Goal: Information Seeking & Learning: Learn about a topic

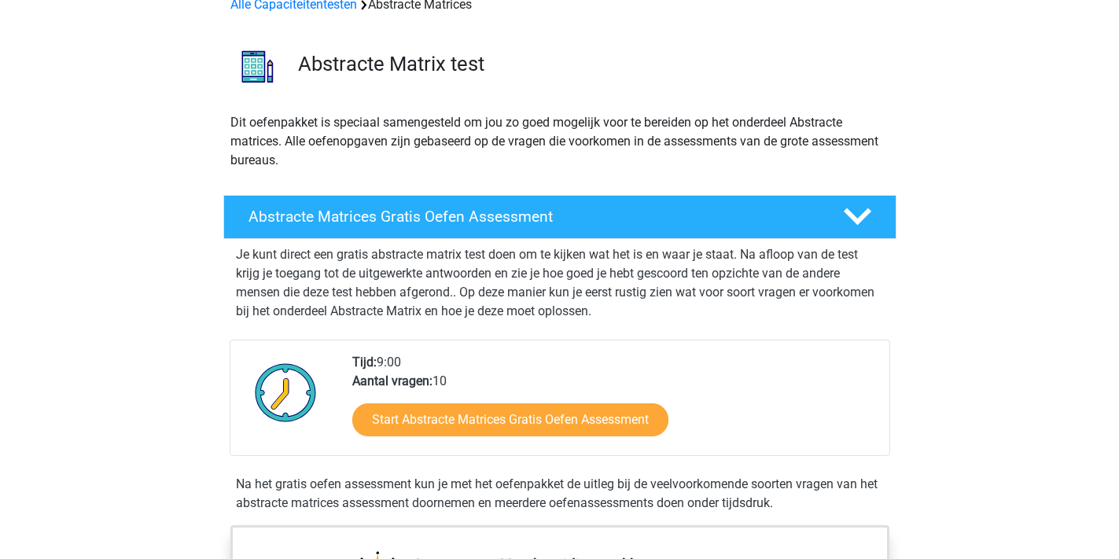
scroll to position [106, 0]
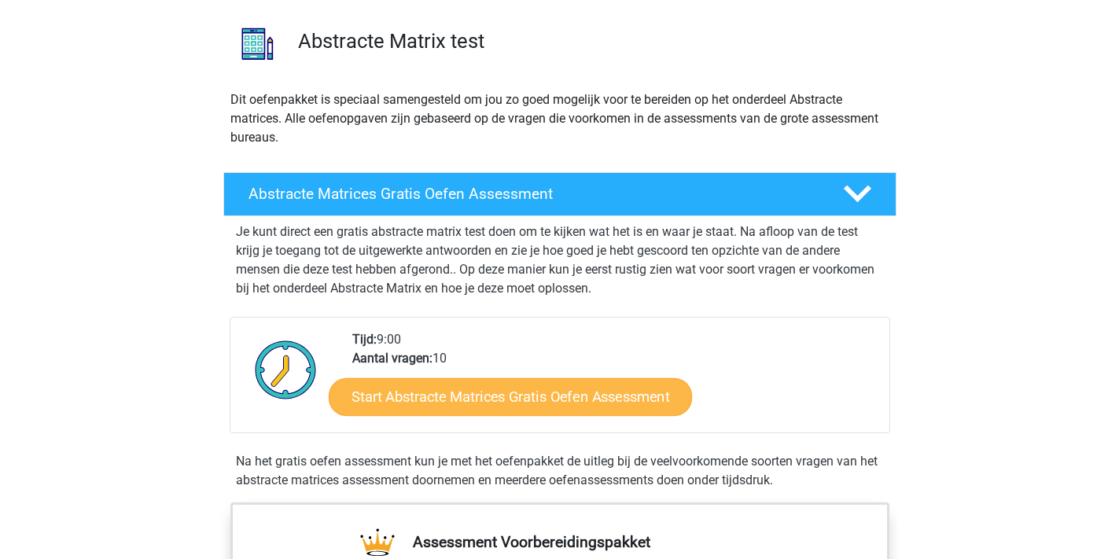
click at [532, 408] on link "Start Abstracte Matrices Gratis Oefen Assessment" at bounding box center [510, 397] width 363 height 38
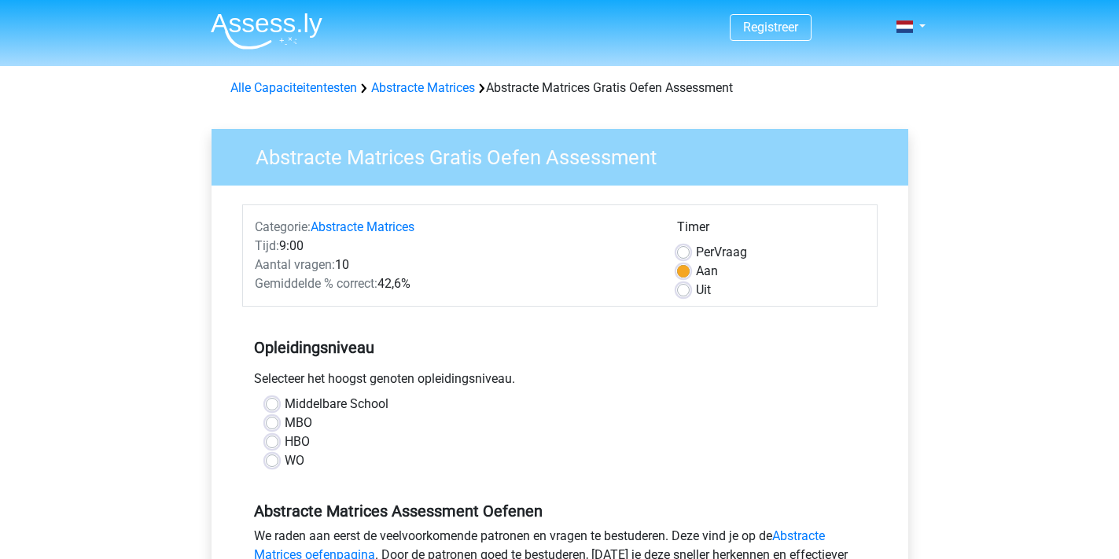
click at [285, 445] on label "HBO" at bounding box center [297, 442] width 25 height 19
click at [271, 445] on input "HBO" at bounding box center [272, 441] width 13 height 16
radio input "true"
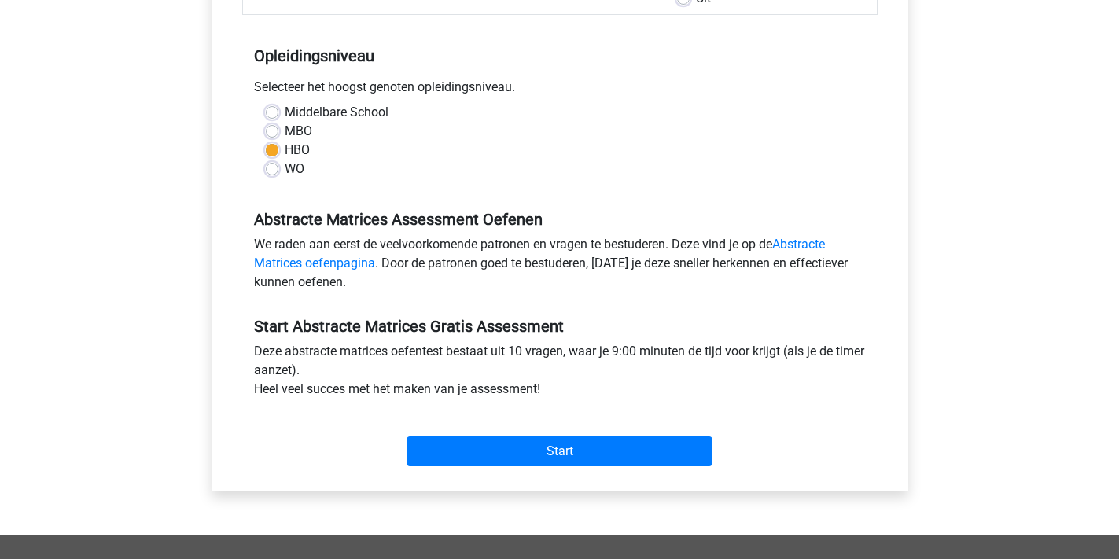
scroll to position [297, 0]
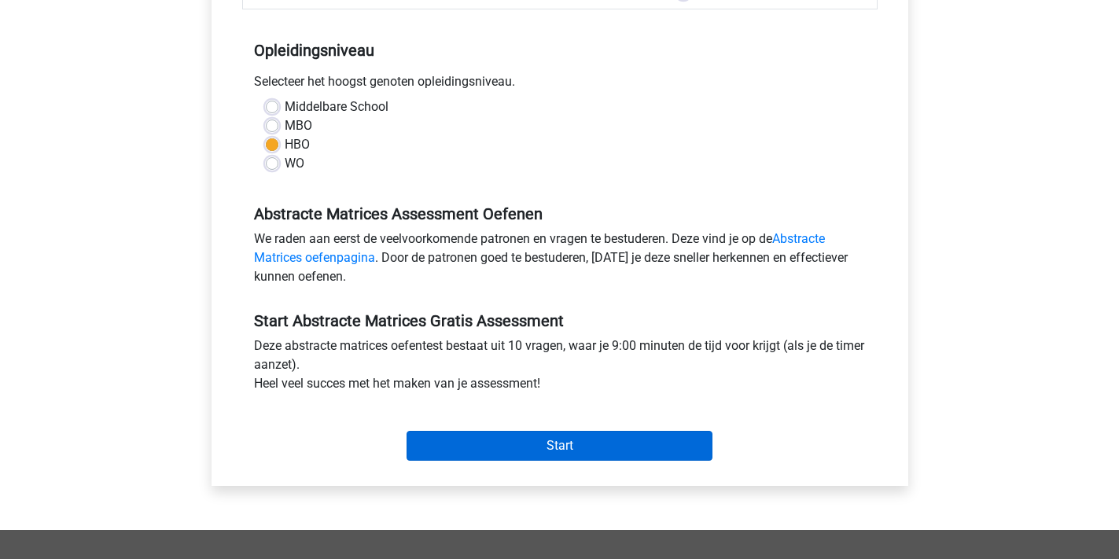
click at [554, 440] on input "Start" at bounding box center [560, 446] width 306 height 30
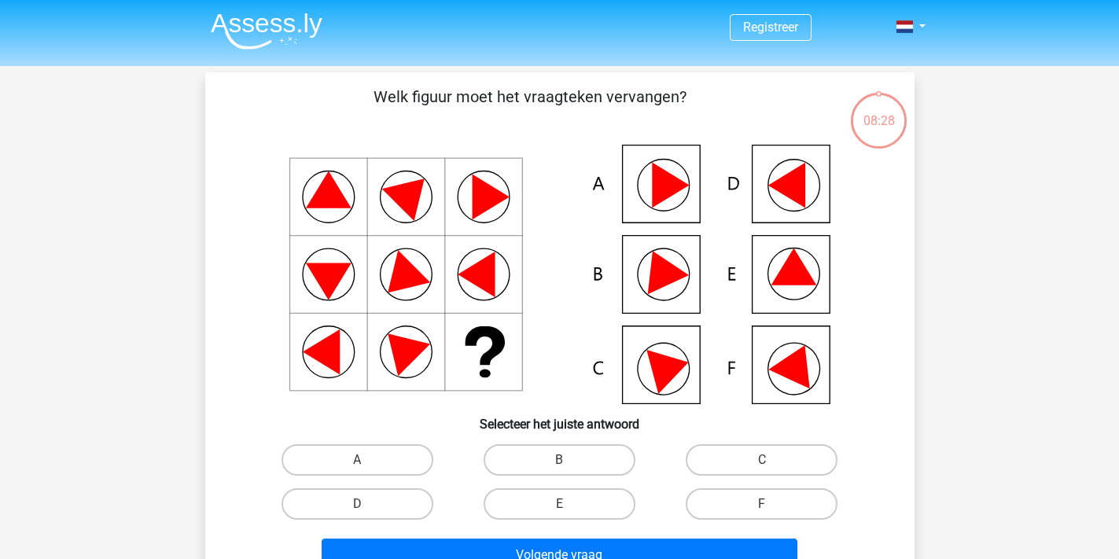
click at [802, 282] on icon at bounding box center [794, 267] width 46 height 37
click at [569, 509] on input "E" at bounding box center [564, 509] width 10 height 10
radio input "true"
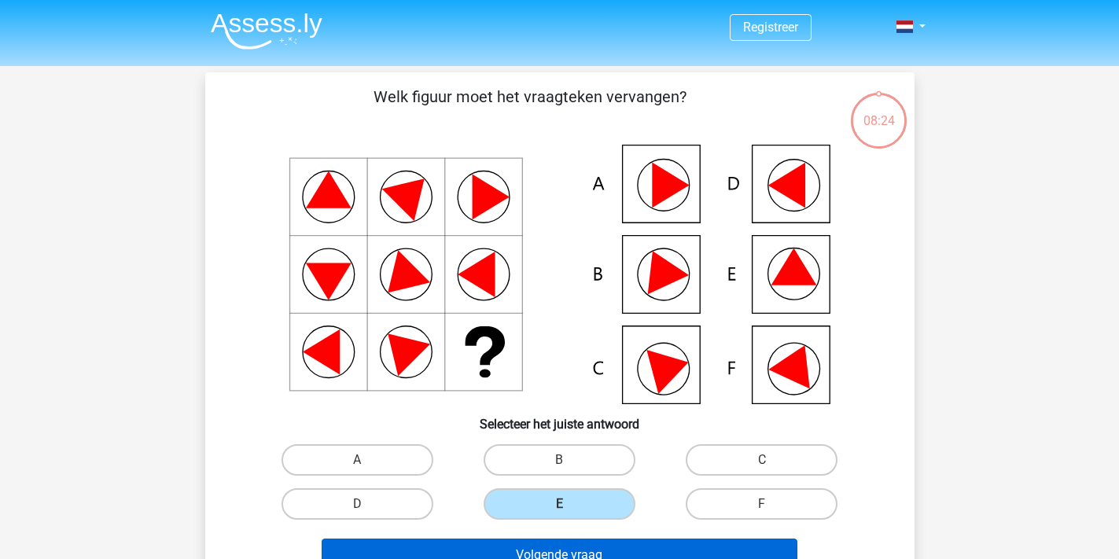
click at [580, 548] on button "Volgende vraag" at bounding box center [560, 555] width 476 height 33
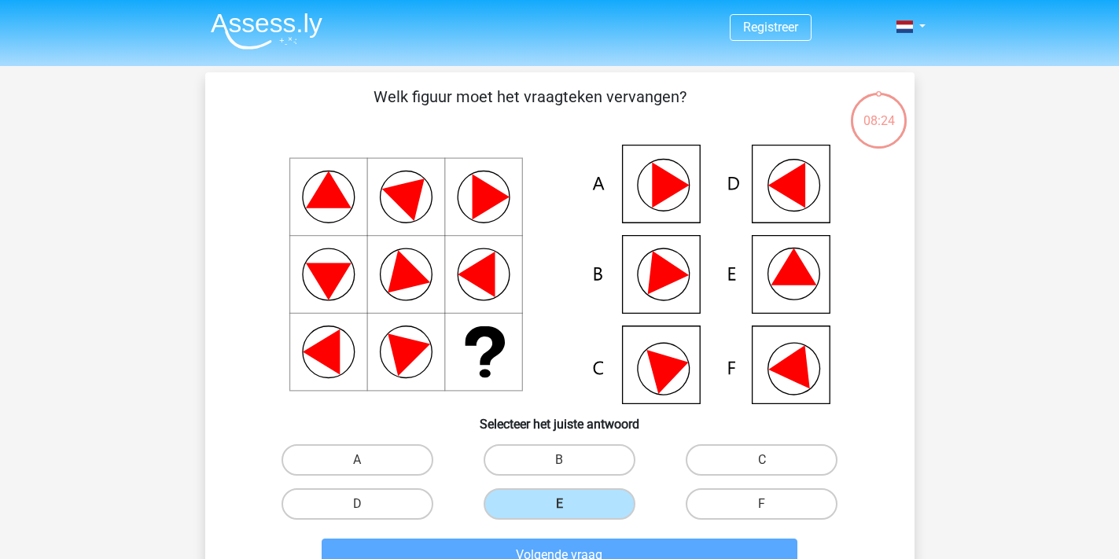
scroll to position [72, 0]
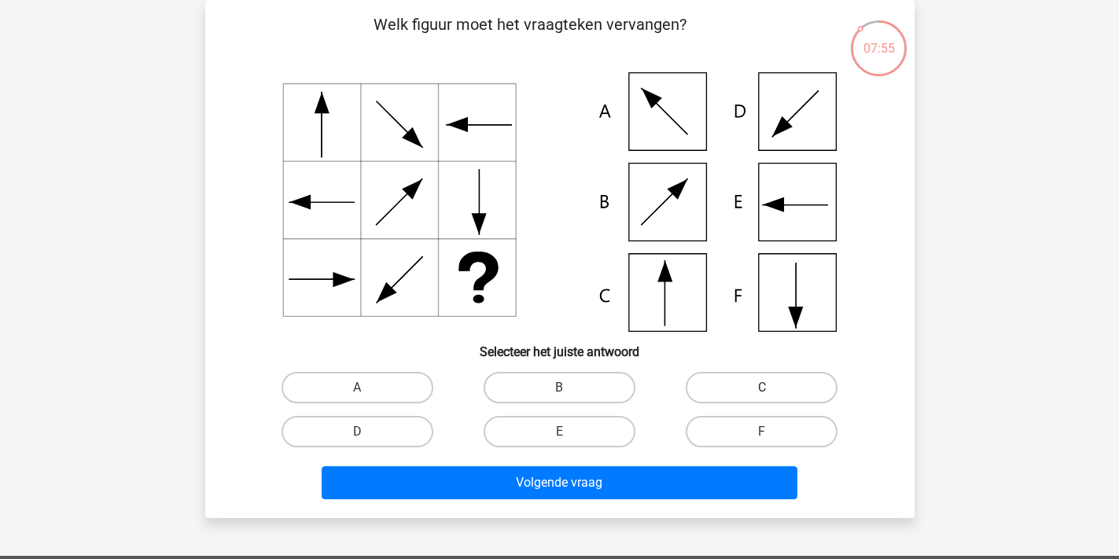
click at [735, 393] on label "C" at bounding box center [762, 387] width 152 height 31
click at [762, 393] on input "C" at bounding box center [767, 393] width 10 height 10
radio input "true"
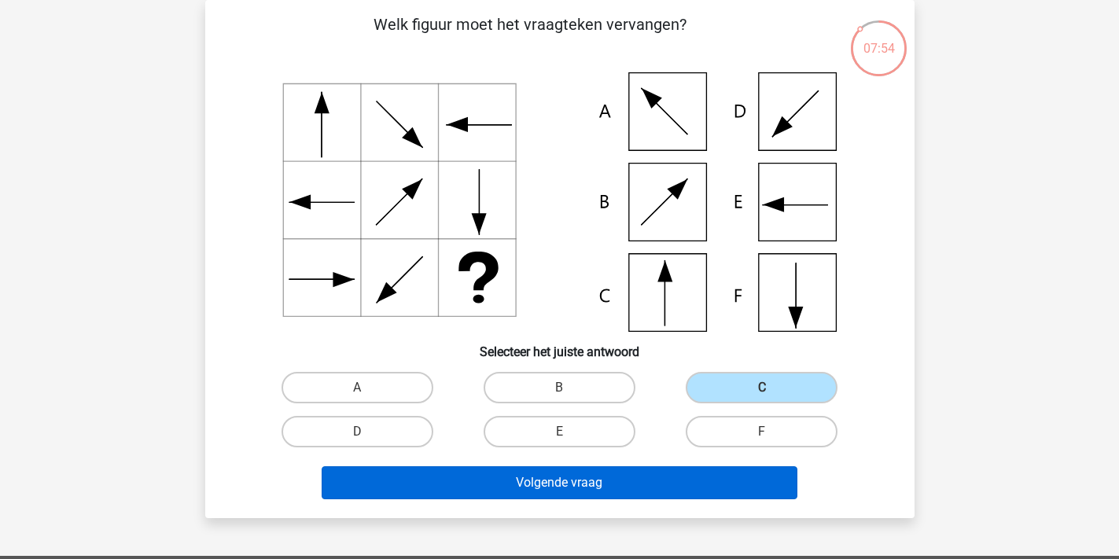
click at [583, 492] on button "Volgende vraag" at bounding box center [560, 482] width 476 height 33
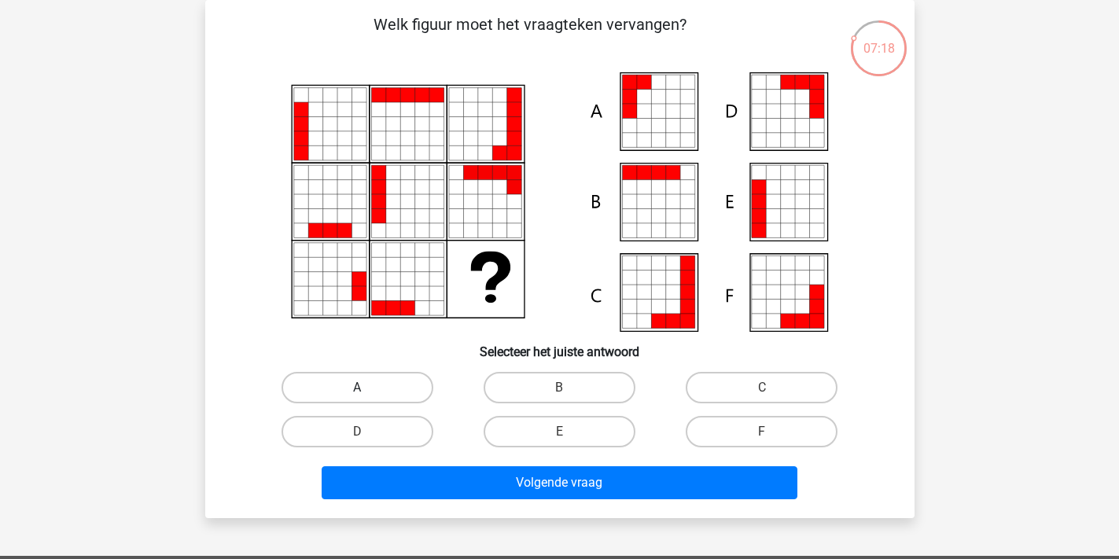
click at [407, 396] on label "A" at bounding box center [358, 387] width 152 height 31
click at [367, 396] on input "A" at bounding box center [362, 393] width 10 height 10
radio input "true"
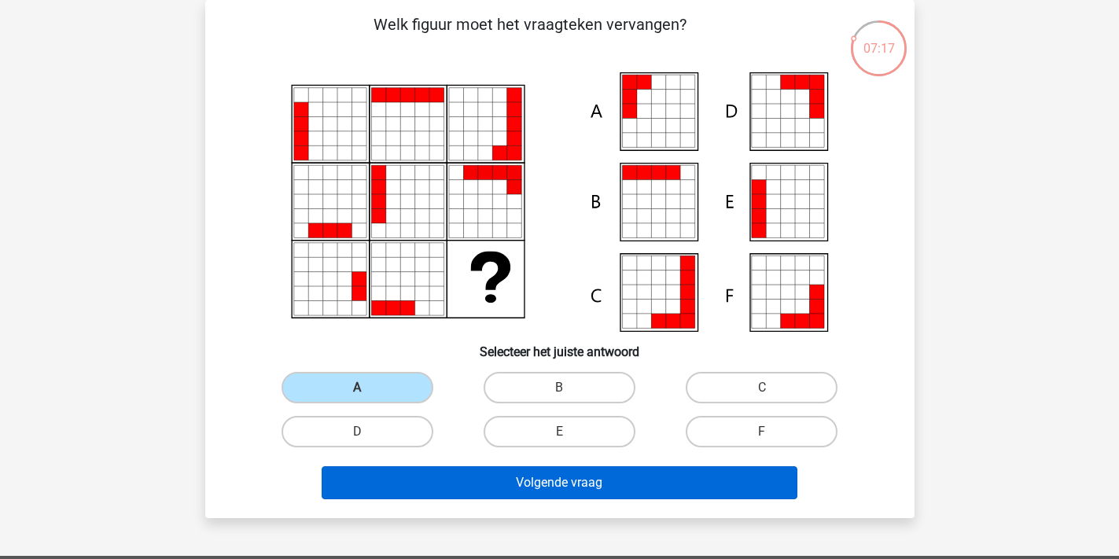
click at [547, 481] on button "Volgende vraag" at bounding box center [560, 482] width 476 height 33
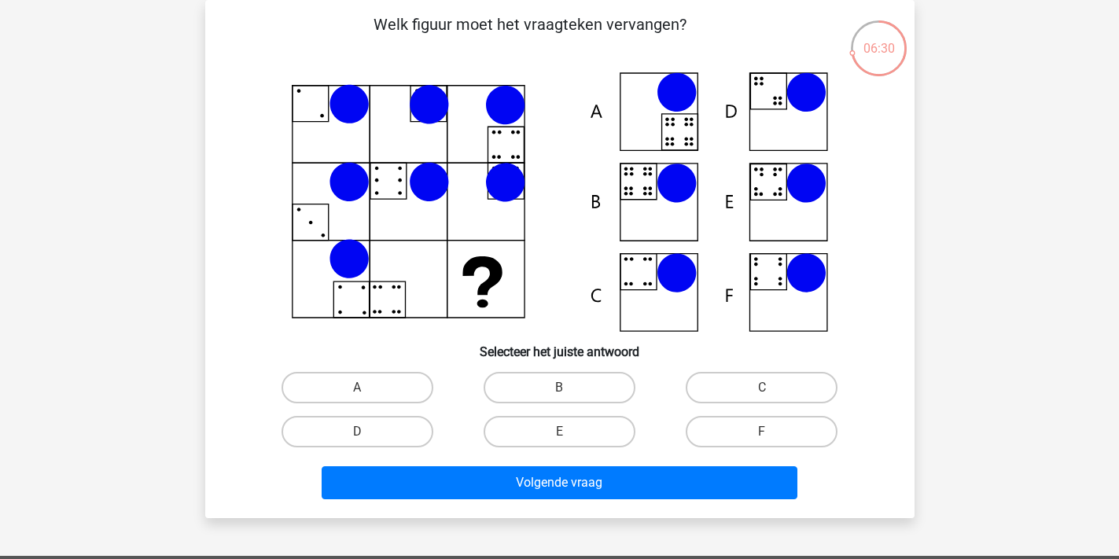
click at [782, 126] on icon at bounding box center [560, 202] width 634 height 260
click at [392, 434] on label "D" at bounding box center [358, 431] width 152 height 31
click at [367, 434] on input "D" at bounding box center [362, 437] width 10 height 10
radio input "true"
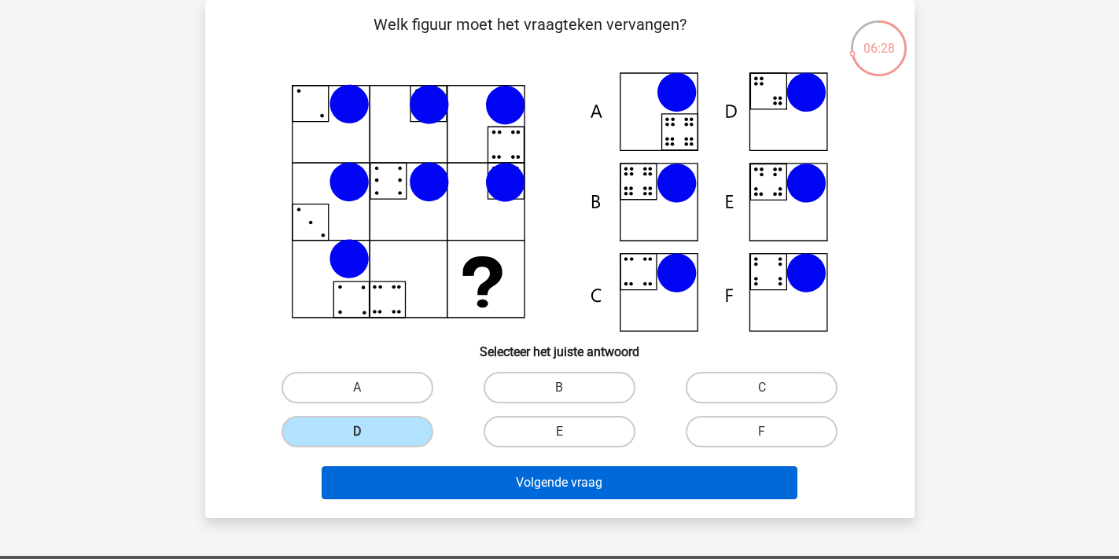
click at [546, 482] on button "Volgende vraag" at bounding box center [560, 482] width 476 height 33
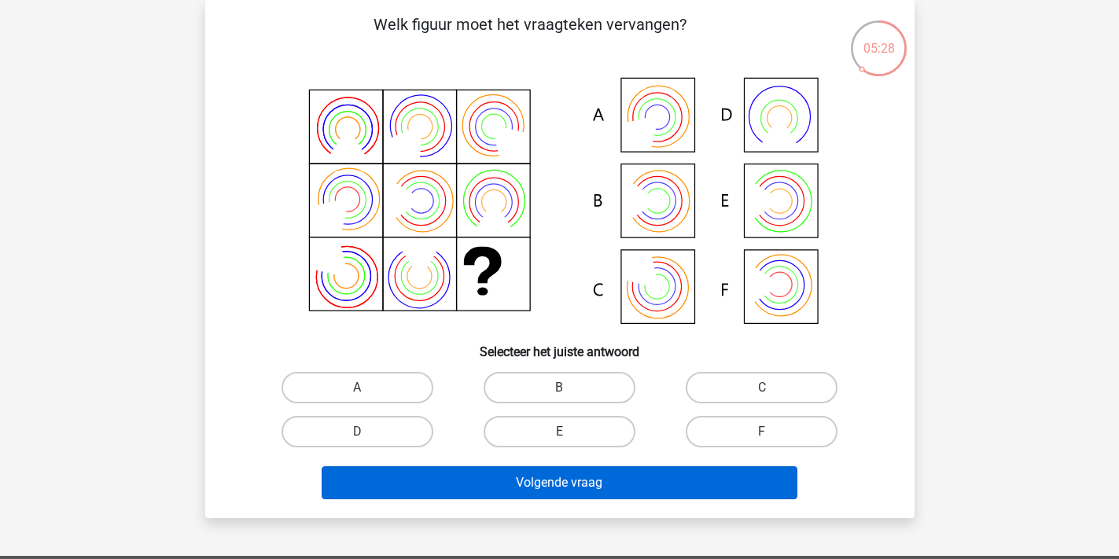
click at [549, 488] on button "Volgende vraag" at bounding box center [560, 482] width 476 height 33
click at [573, 485] on button "Volgende vraag" at bounding box center [560, 482] width 476 height 33
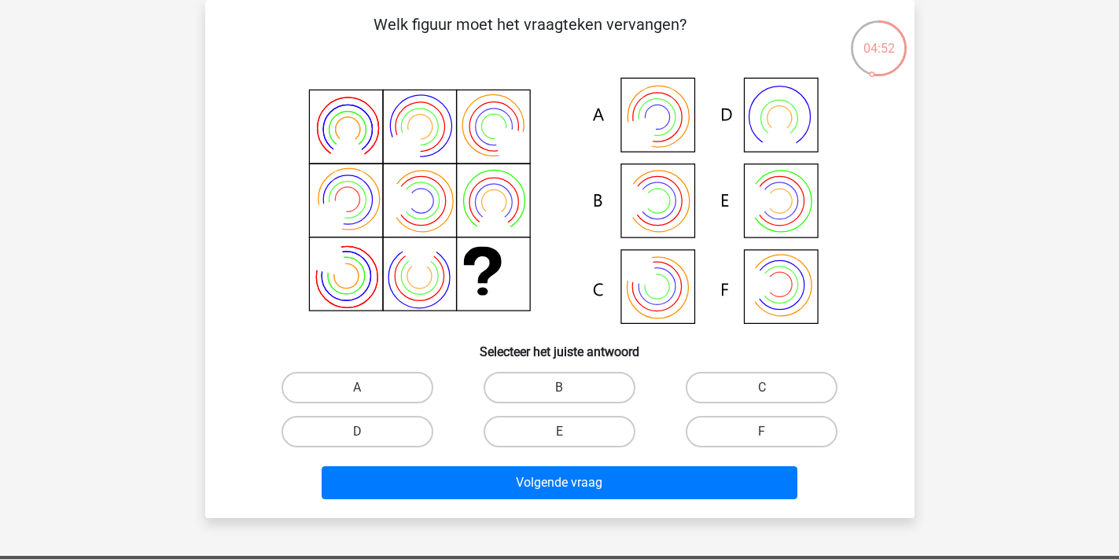
click at [656, 199] on icon at bounding box center [642, 200] width 35 height 43
click at [561, 391] on input "B" at bounding box center [564, 393] width 10 height 10
radio input "true"
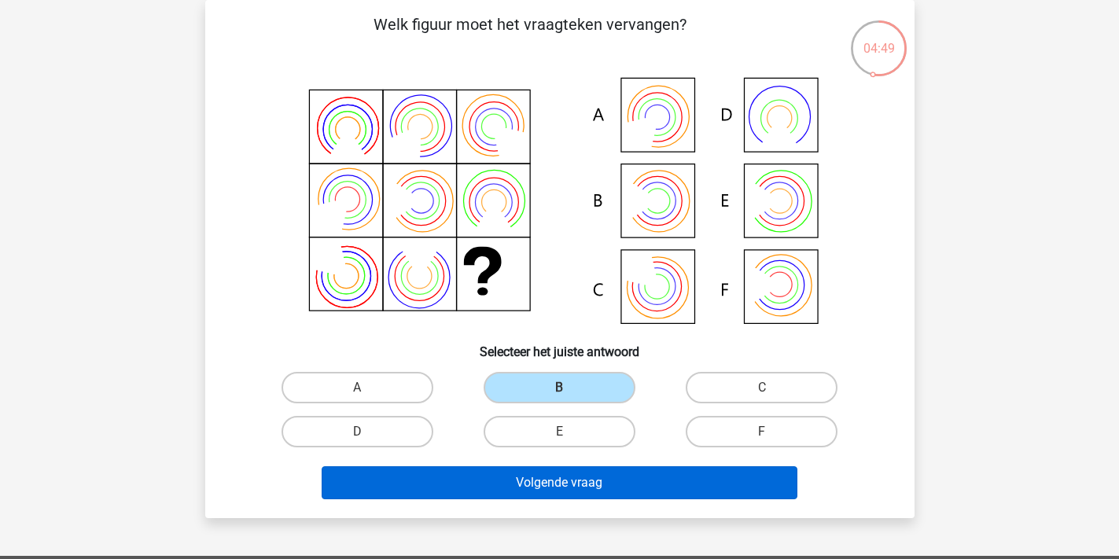
click at [552, 482] on button "Volgende vraag" at bounding box center [560, 482] width 476 height 33
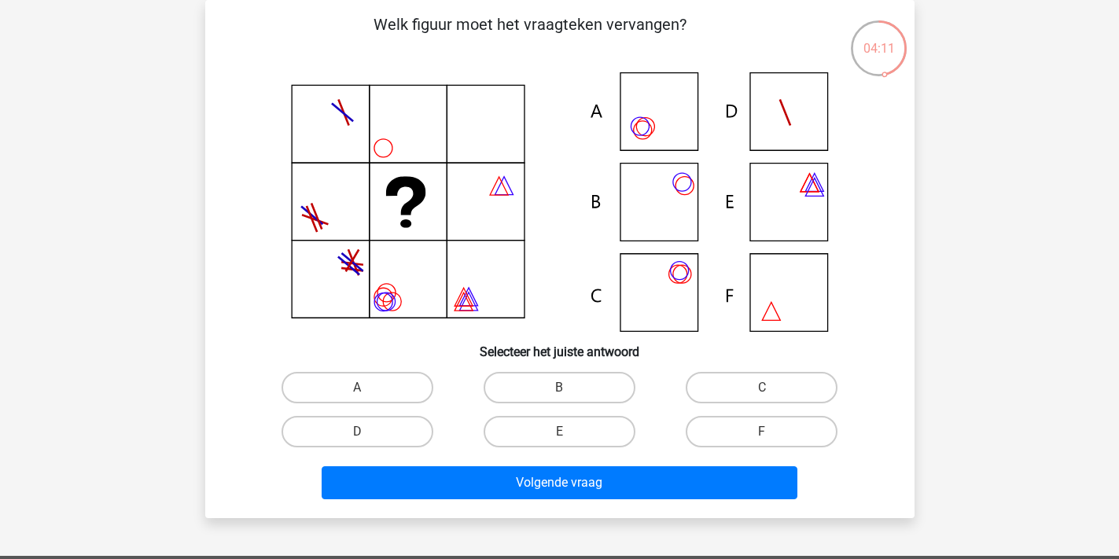
click at [665, 278] on icon at bounding box center [560, 202] width 634 height 260
click at [737, 386] on label "C" at bounding box center [762, 387] width 152 height 31
click at [762, 388] on input "C" at bounding box center [767, 393] width 10 height 10
radio input "true"
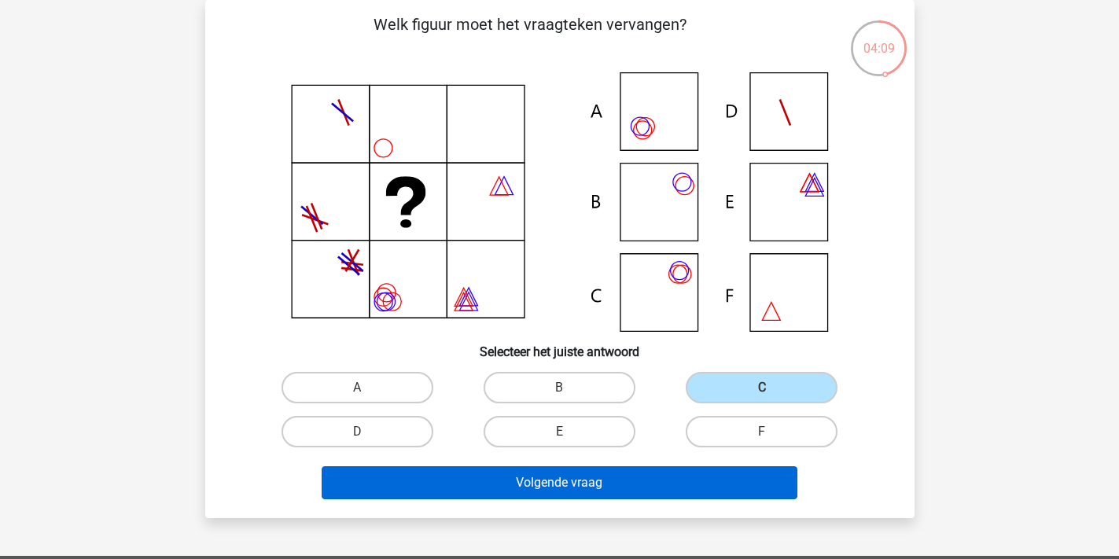
click at [633, 478] on button "Volgende vraag" at bounding box center [560, 482] width 476 height 33
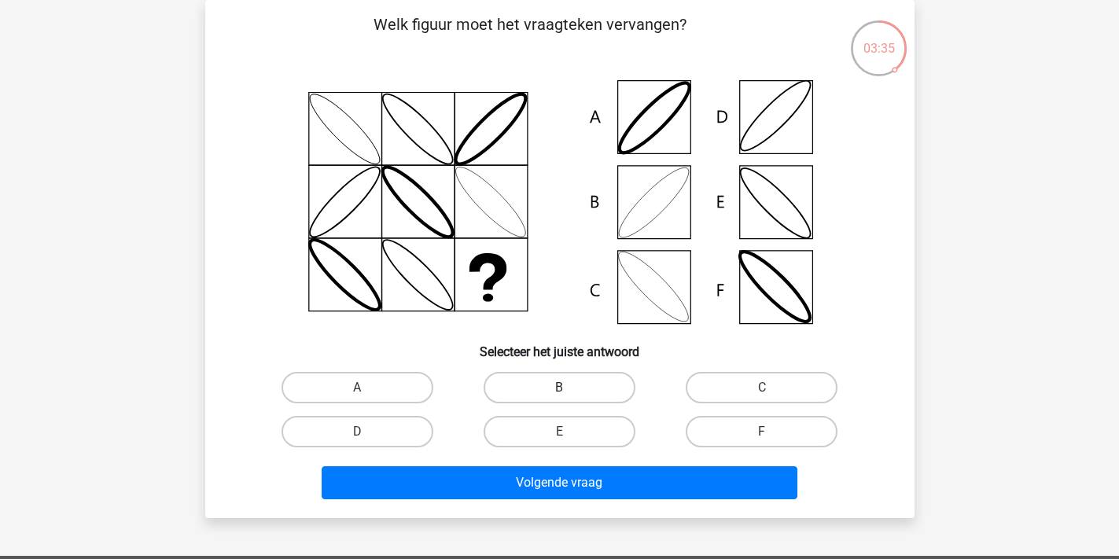
click at [575, 378] on label "B" at bounding box center [560, 387] width 152 height 31
click at [570, 388] on input "B" at bounding box center [564, 393] width 10 height 10
radio input "true"
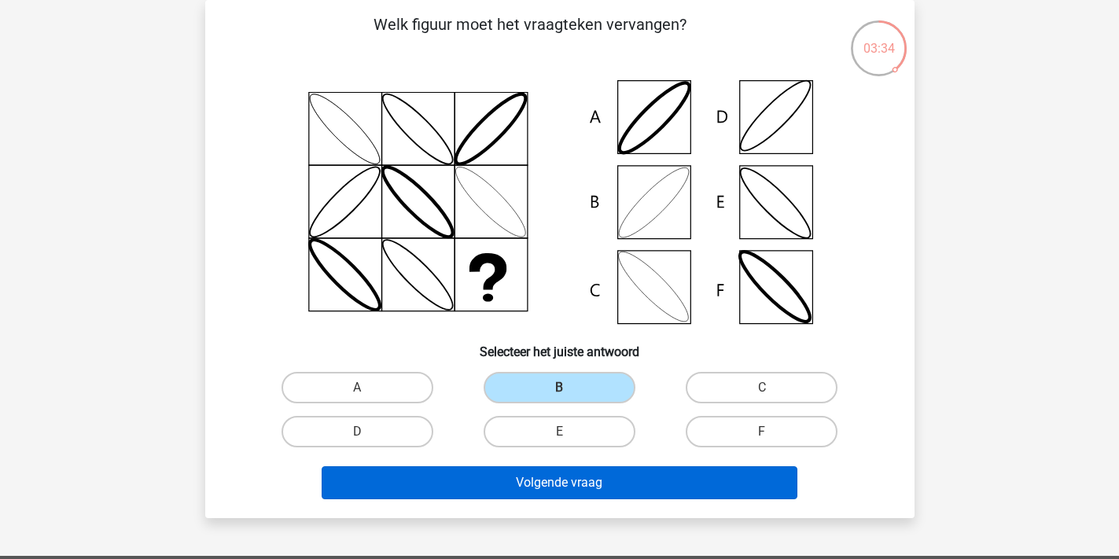
click at [580, 486] on button "Volgende vraag" at bounding box center [560, 482] width 476 height 33
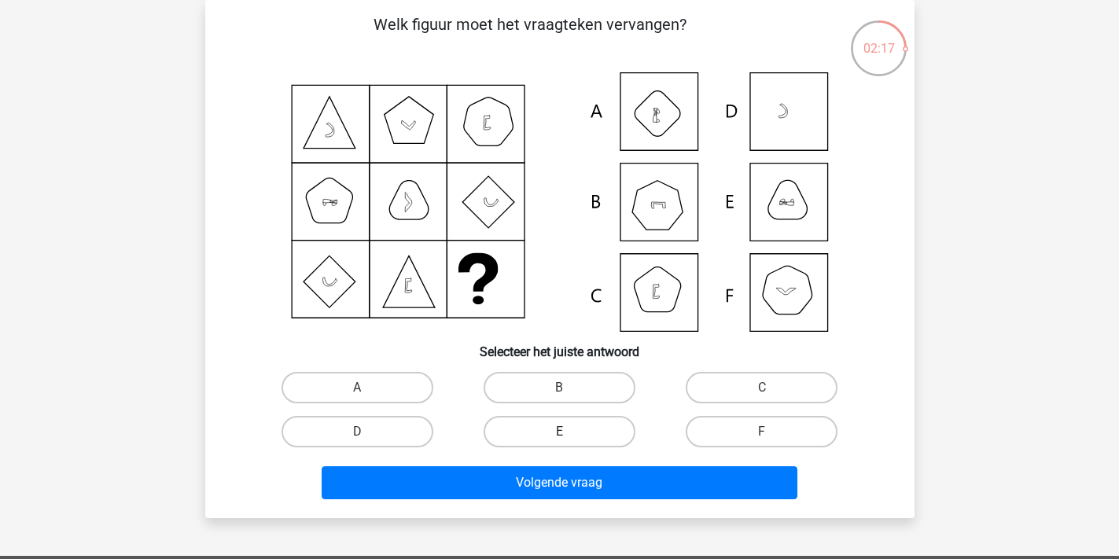
click at [581, 434] on label "E" at bounding box center [560, 431] width 152 height 31
click at [570, 434] on input "E" at bounding box center [564, 437] width 10 height 10
radio input "true"
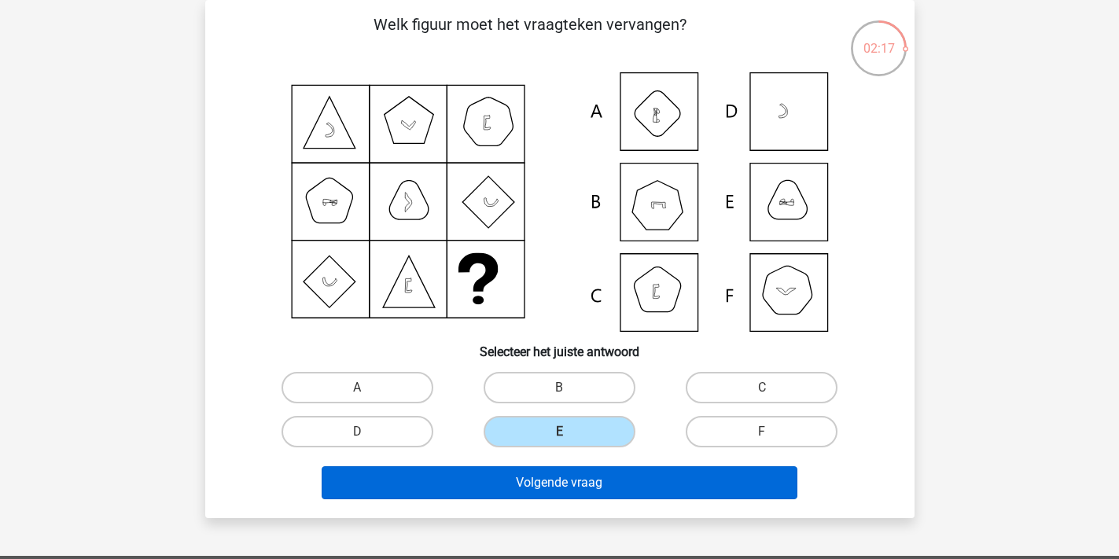
click at [567, 485] on button "Volgende vraag" at bounding box center [560, 482] width 476 height 33
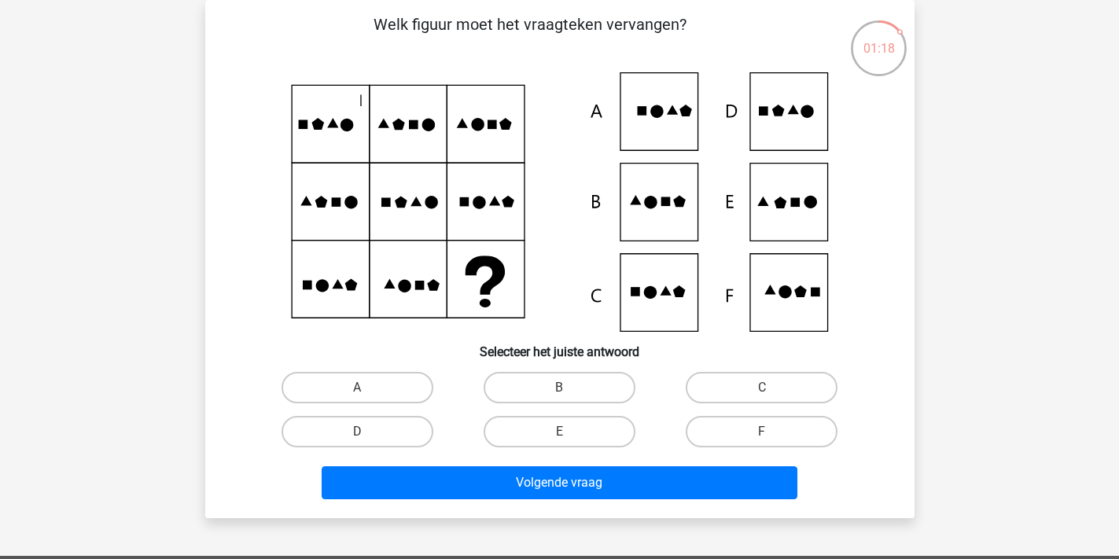
click at [772, 242] on icon at bounding box center [789, 203] width 78 height 78
click at [594, 428] on label "E" at bounding box center [560, 431] width 152 height 31
click at [570, 432] on input "E" at bounding box center [564, 437] width 10 height 10
radio input "true"
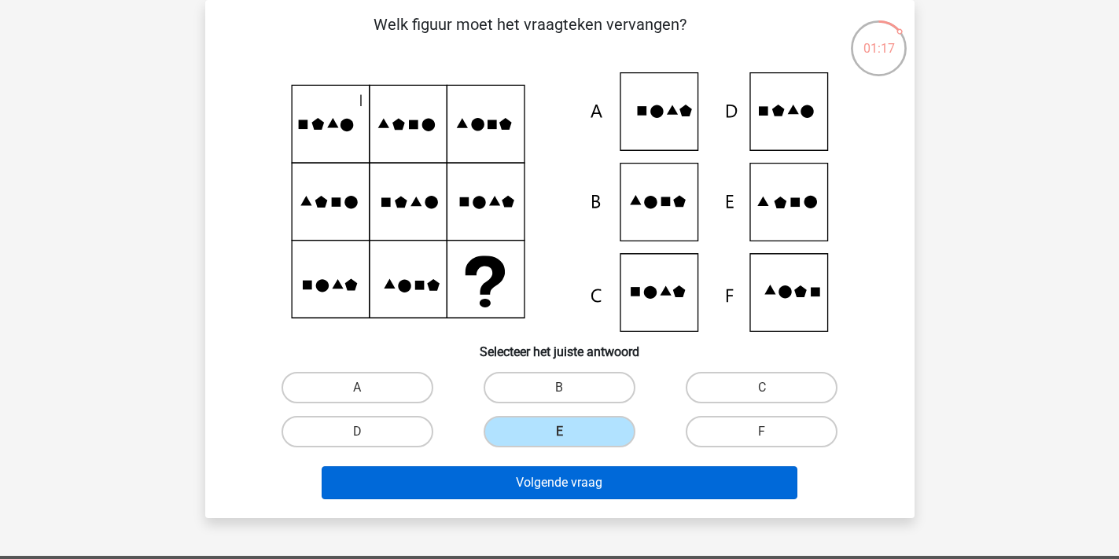
click at [582, 483] on button "Volgende vraag" at bounding box center [560, 482] width 476 height 33
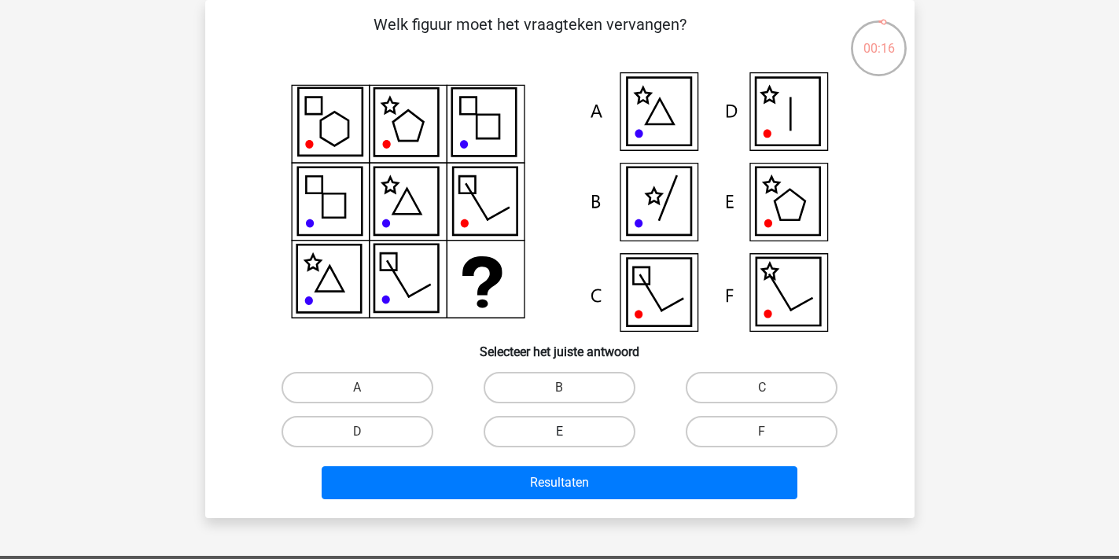
click at [584, 442] on label "E" at bounding box center [560, 431] width 152 height 31
click at [570, 442] on input "E" at bounding box center [564, 437] width 10 height 10
radio input "true"
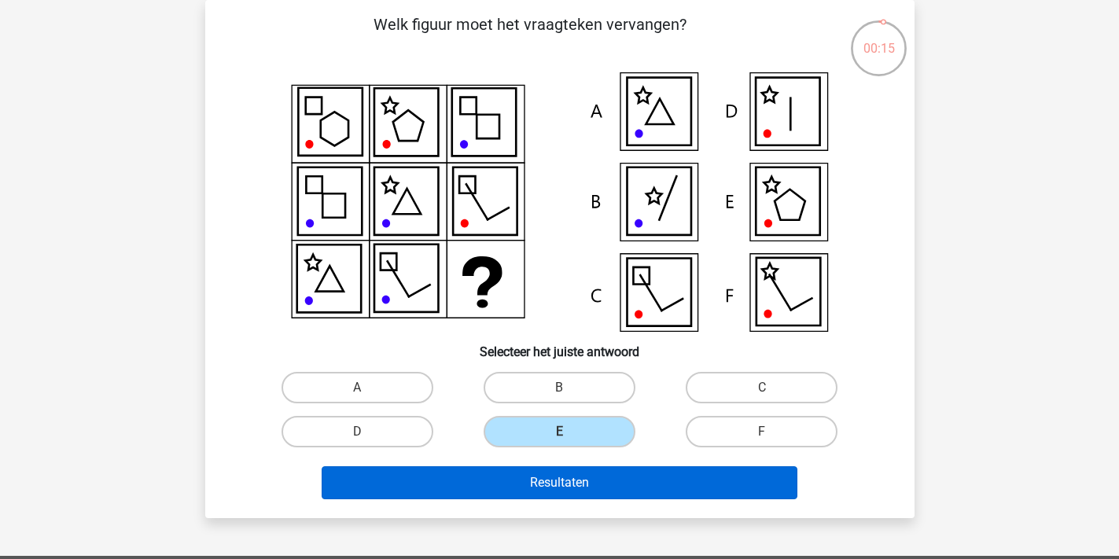
click at [569, 491] on button "Resultaten" at bounding box center [560, 482] width 476 height 33
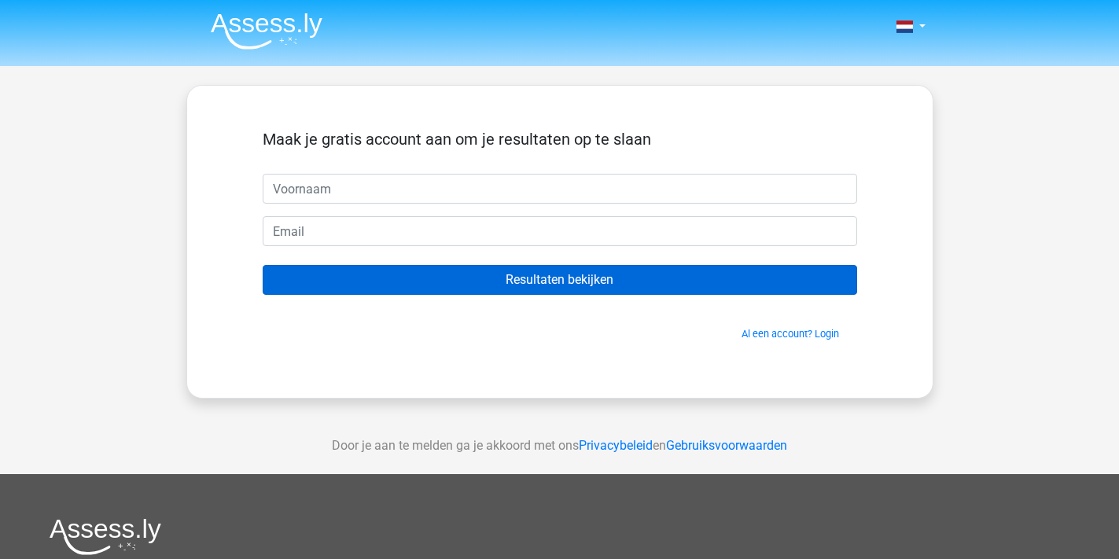
click at [577, 293] on input "Resultaten bekijken" at bounding box center [560, 280] width 595 height 30
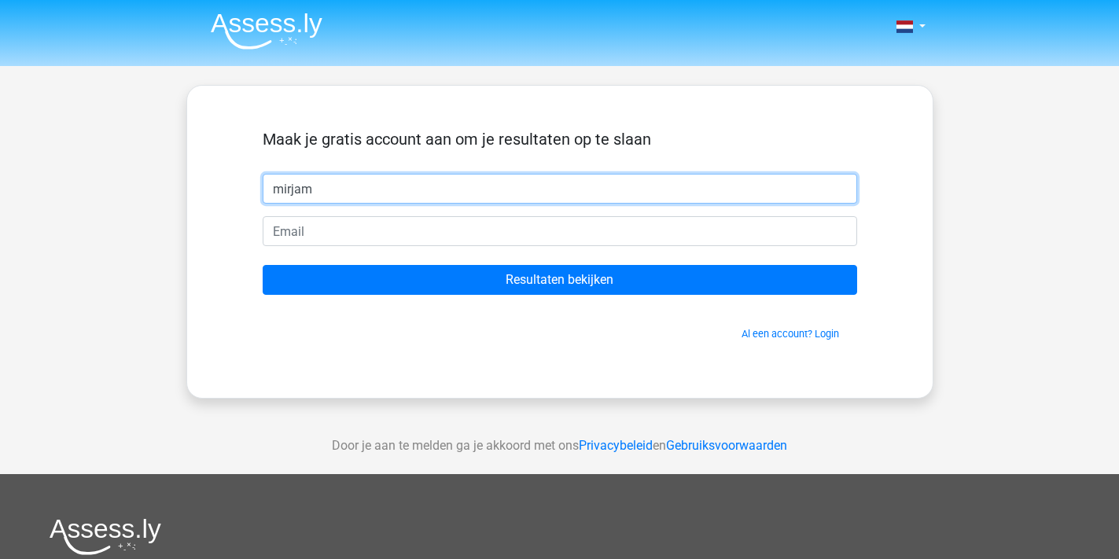
type input "mirjam"
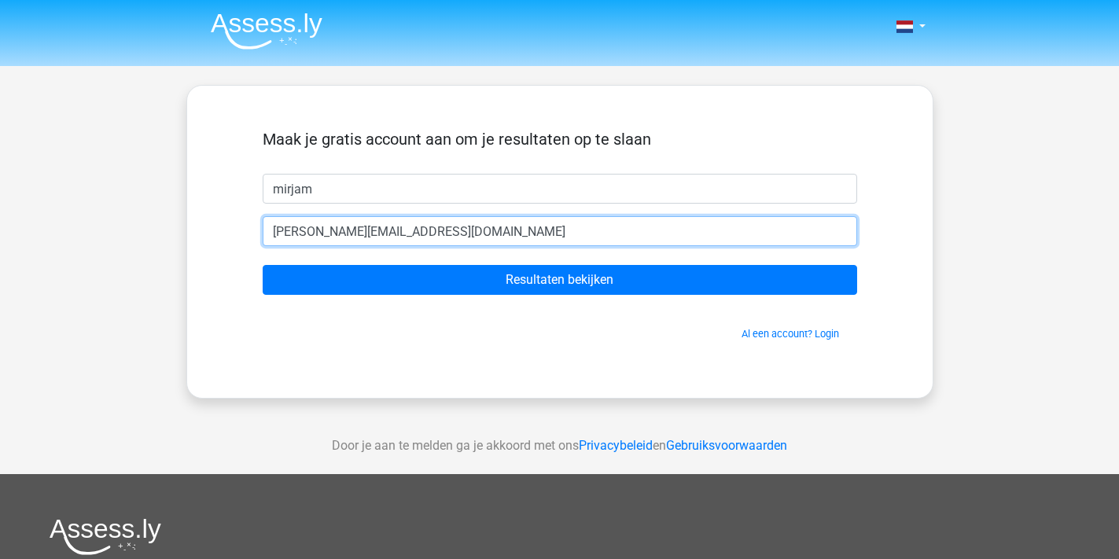
type input "[PERSON_NAME][EMAIL_ADDRESS][DOMAIN_NAME]"
click at [559, 280] on input "Resultaten bekijken" at bounding box center [560, 280] width 595 height 30
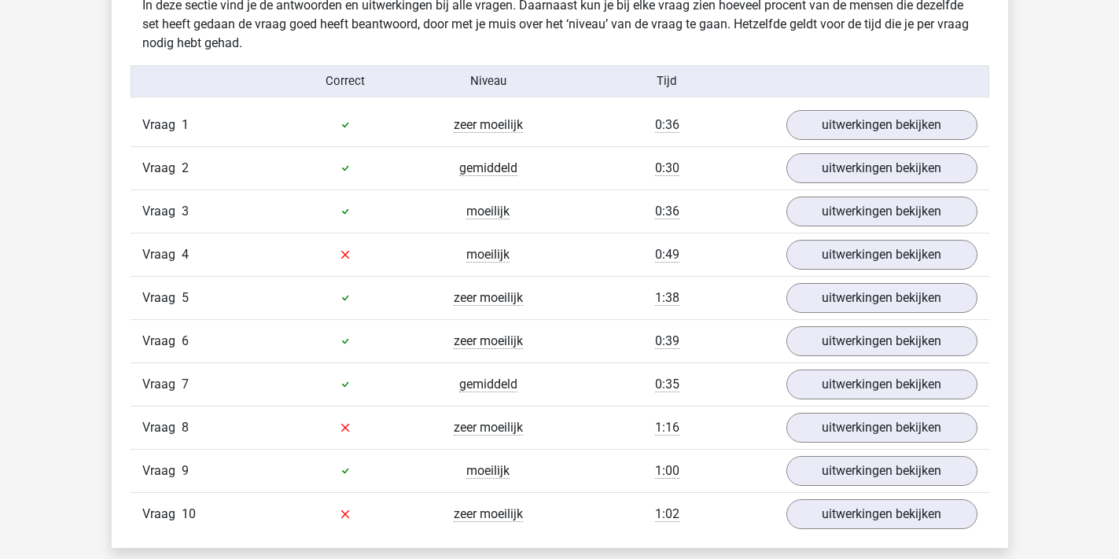
scroll to position [1259, 0]
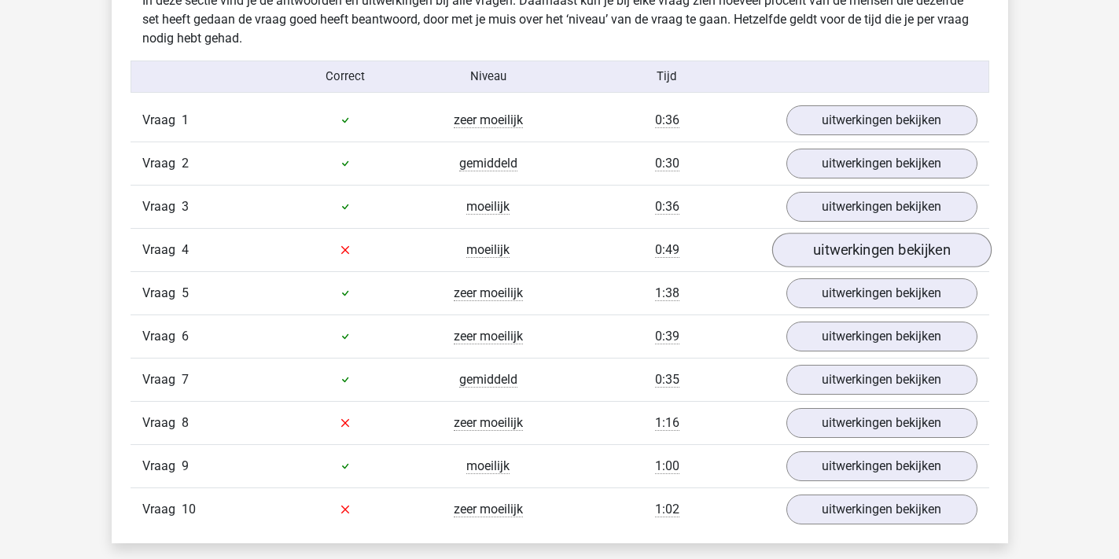
click at [892, 249] on link "uitwerkingen bekijken" at bounding box center [881, 250] width 219 height 35
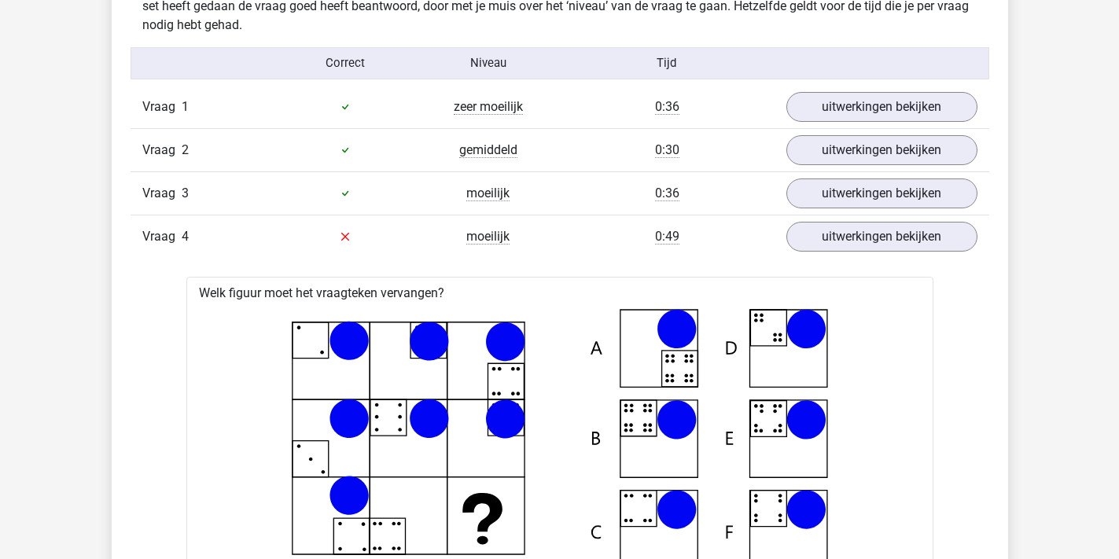
scroll to position [1261, 0]
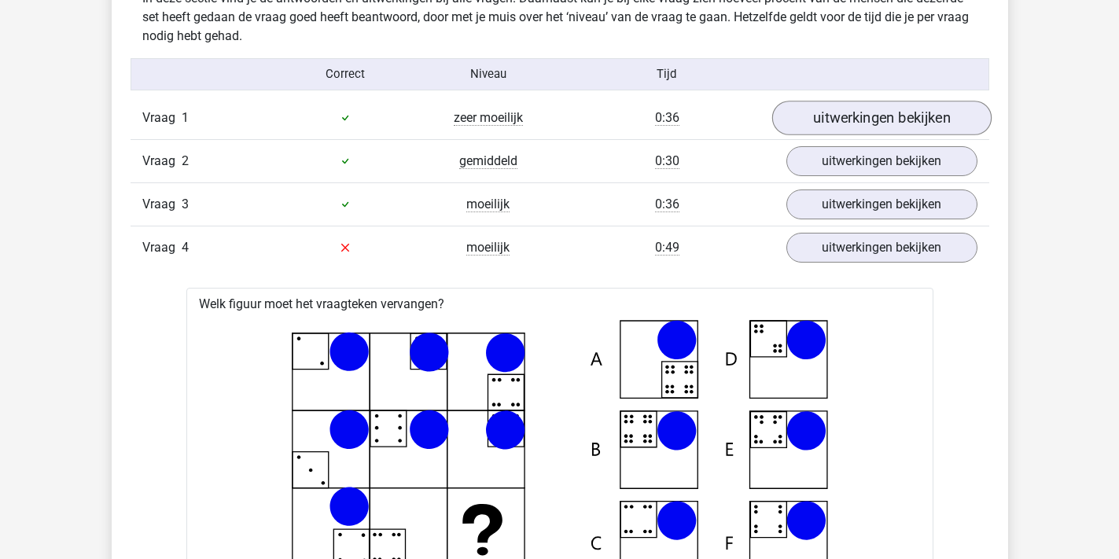
click at [884, 124] on link "uitwerkingen bekijken" at bounding box center [881, 118] width 219 height 35
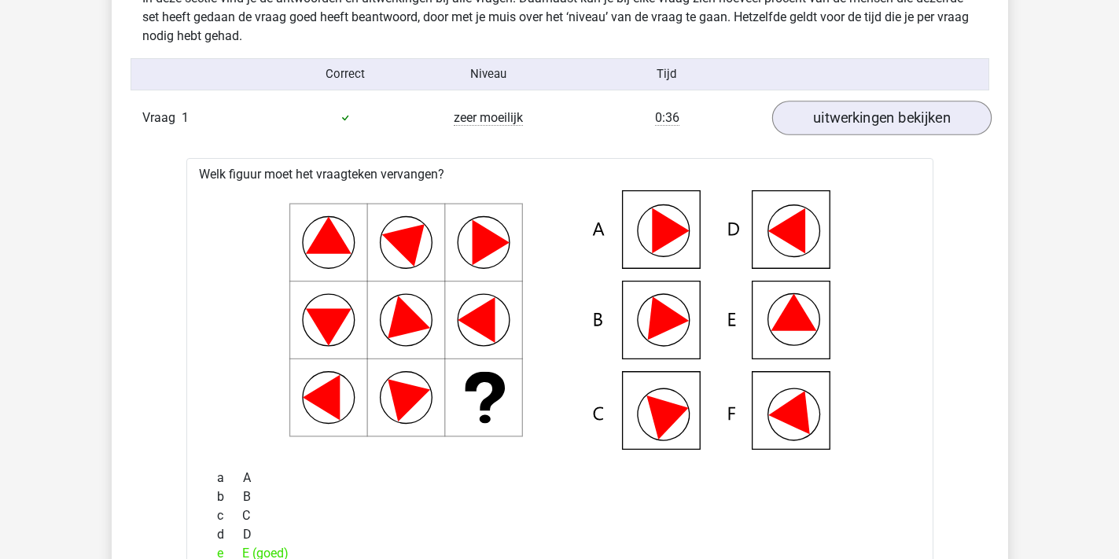
click at [930, 114] on link "uitwerkingen bekijken" at bounding box center [881, 118] width 219 height 35
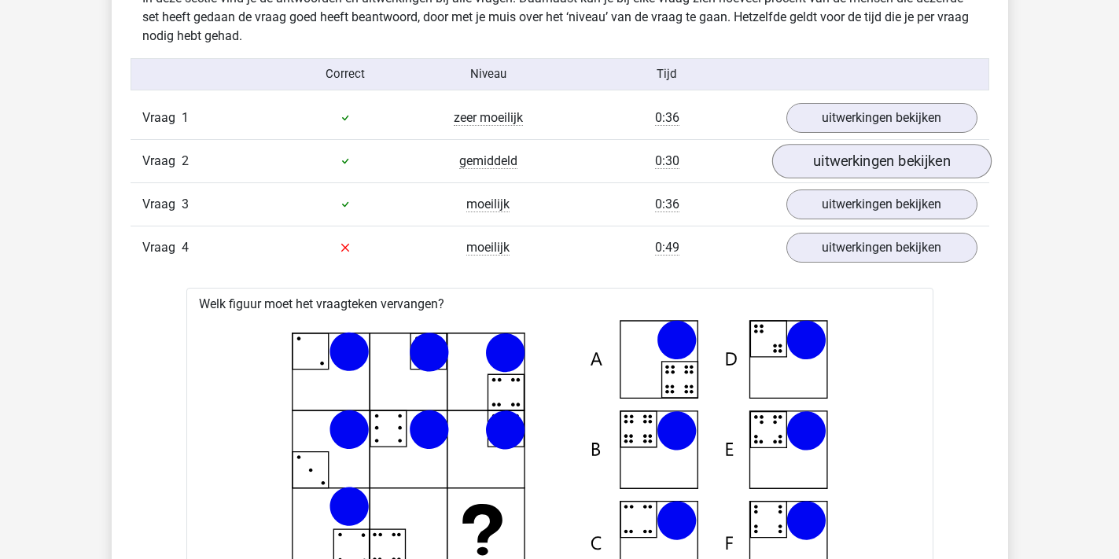
click at [868, 161] on link "uitwerkingen bekijken" at bounding box center [881, 161] width 219 height 35
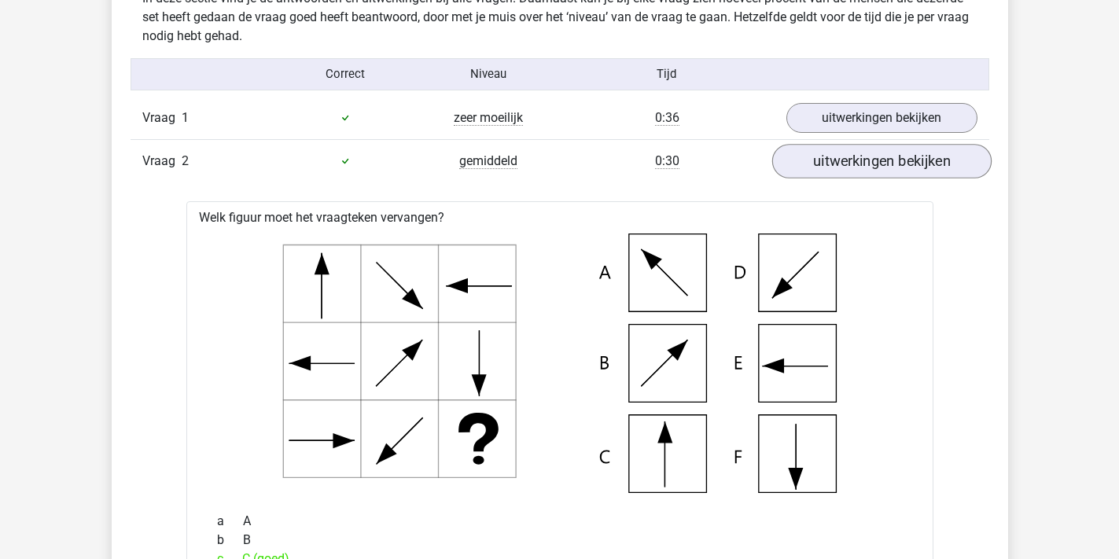
click at [868, 161] on link "uitwerkingen bekijken" at bounding box center [881, 161] width 219 height 35
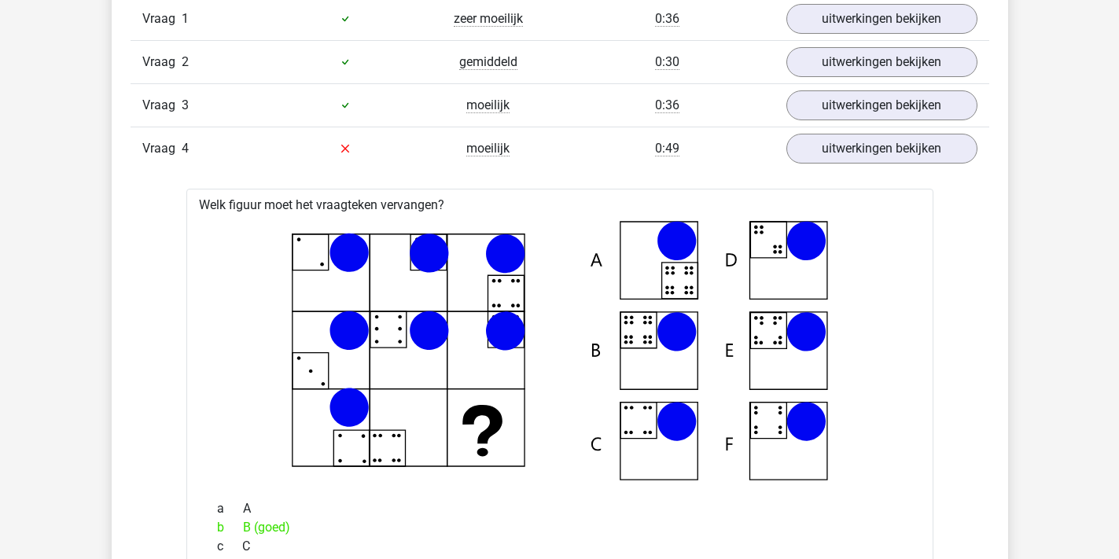
scroll to position [1377, 0]
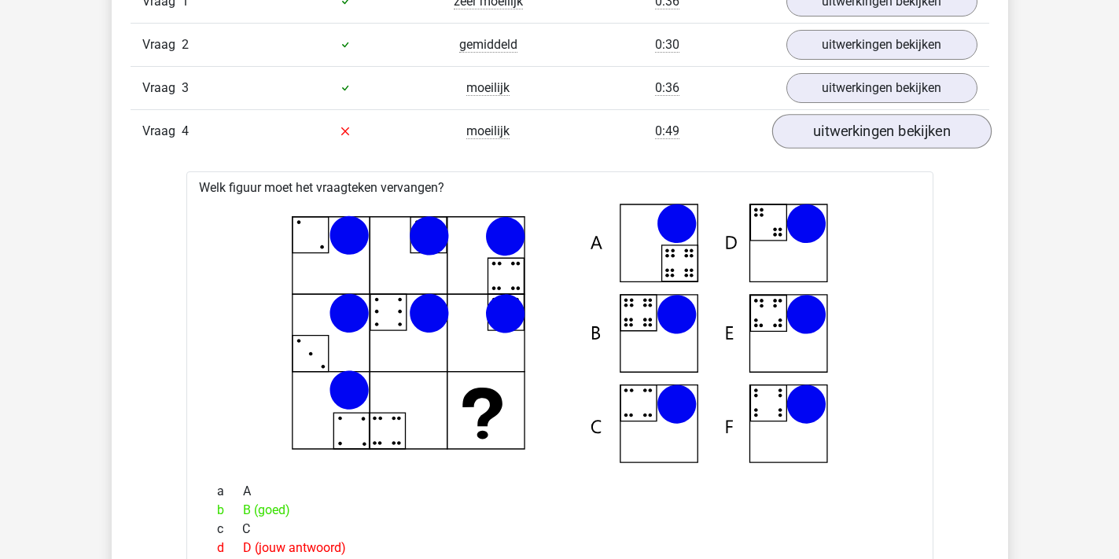
click at [907, 127] on link "uitwerkingen bekijken" at bounding box center [881, 131] width 219 height 35
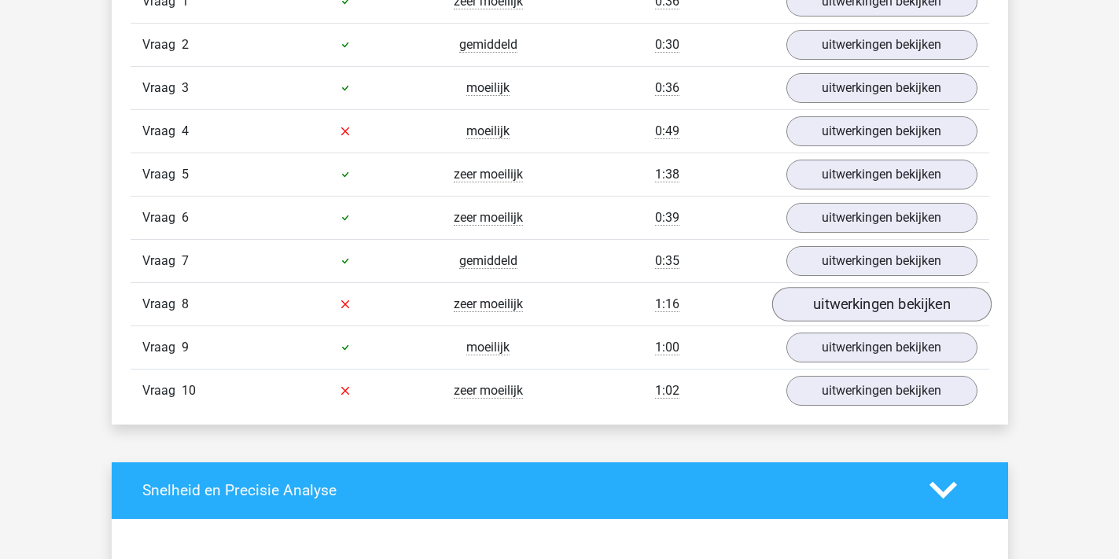
click at [910, 302] on link "uitwerkingen bekijken" at bounding box center [881, 304] width 219 height 35
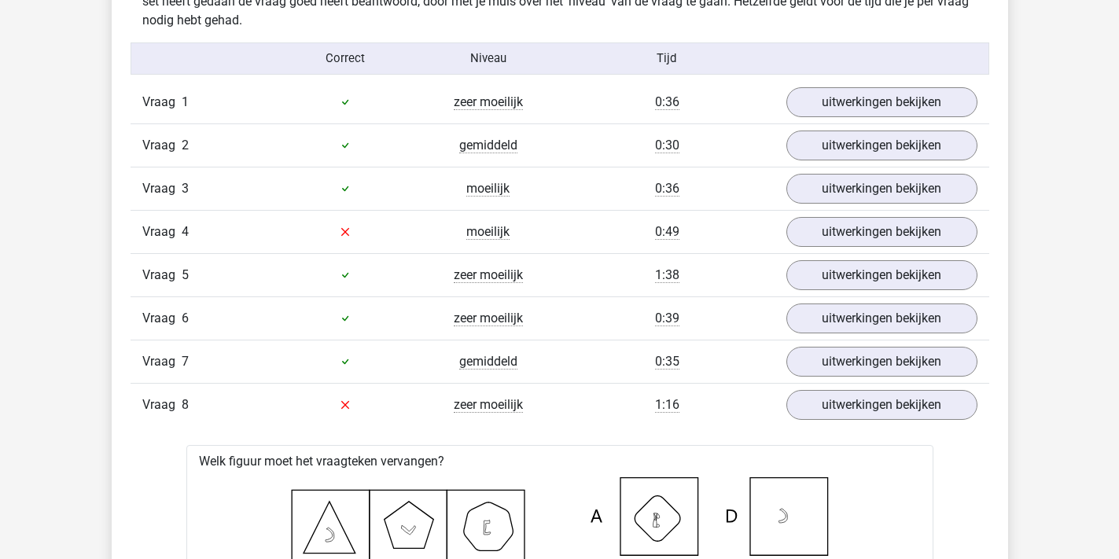
scroll to position [1248, 0]
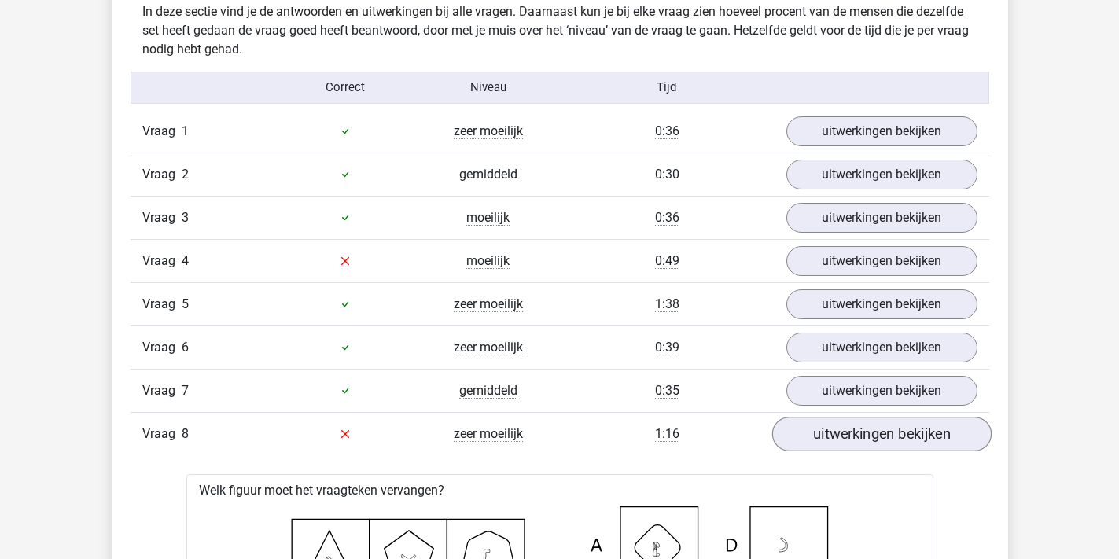
click at [883, 430] on link "uitwerkingen bekijken" at bounding box center [881, 434] width 219 height 35
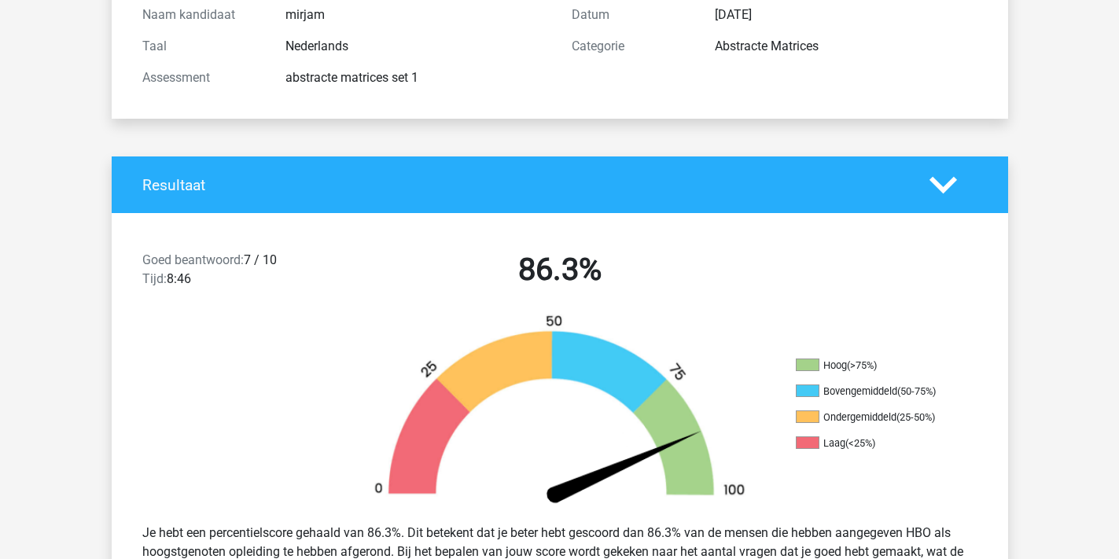
scroll to position [171, 0]
